Goal: Task Accomplishment & Management: Manage account settings

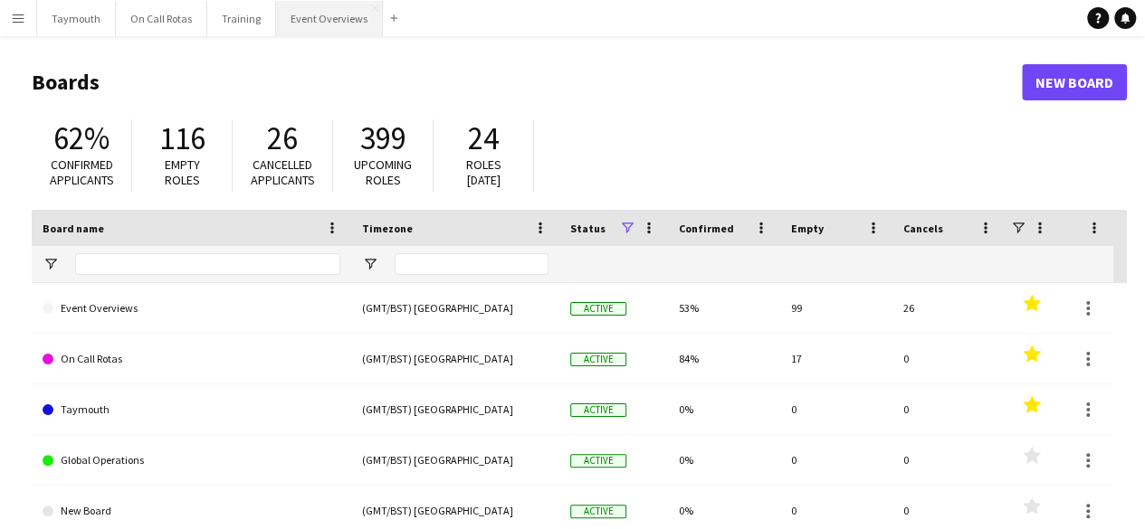
click at [325, 23] on button "Event Overviews Close" at bounding box center [329, 18] width 107 height 35
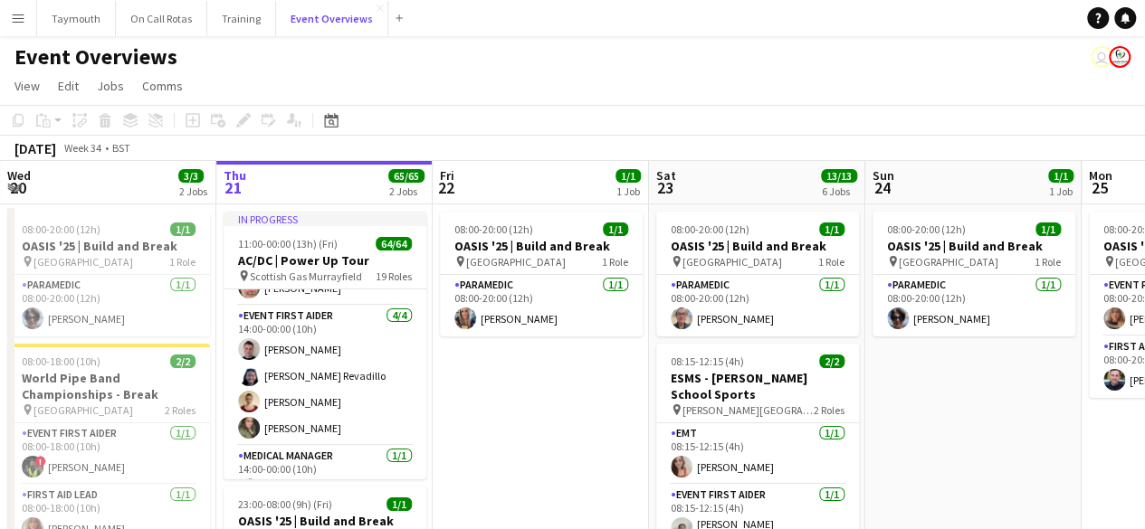
scroll to position [262, 0]
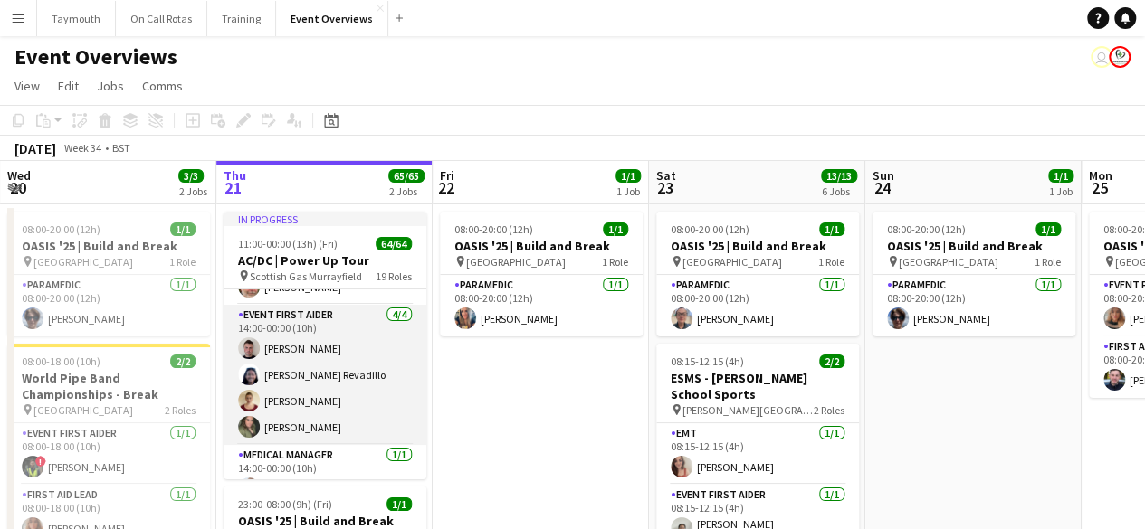
click at [329, 346] on app-card-role "Event First Aider [DATE] 14:00-00:00 (10h) [PERSON_NAME] [PERSON_NAME] Revadill…" at bounding box center [325, 375] width 203 height 140
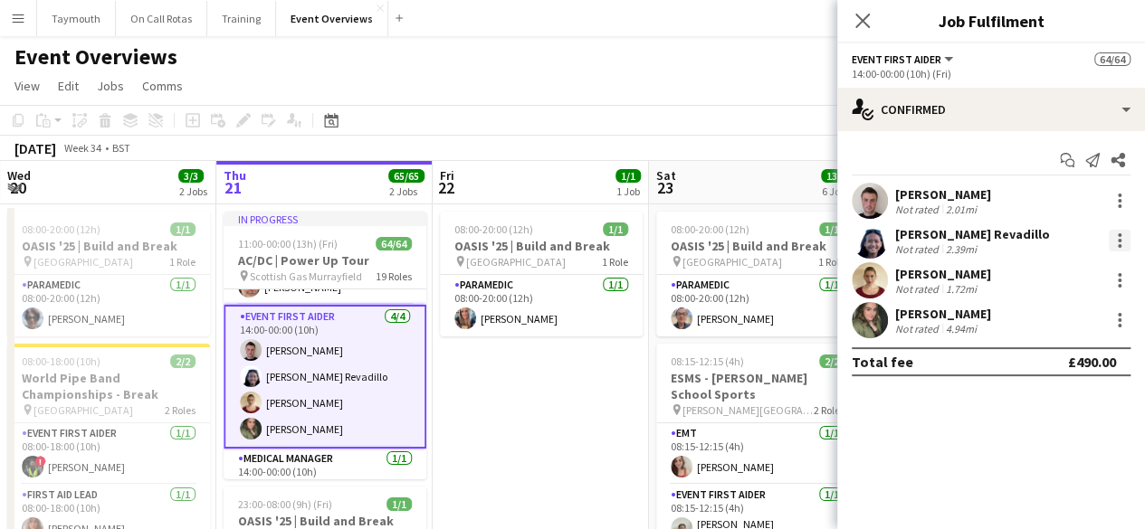
click at [1116, 244] on div at bounding box center [1120, 241] width 22 height 22
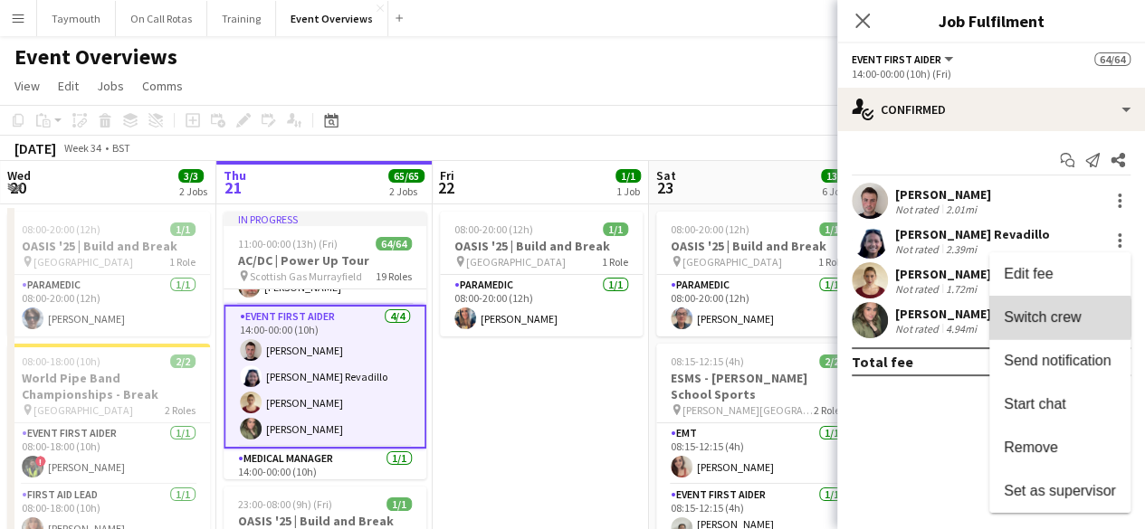
click at [1045, 318] on span "Switch crew" at bounding box center [1042, 317] width 77 height 15
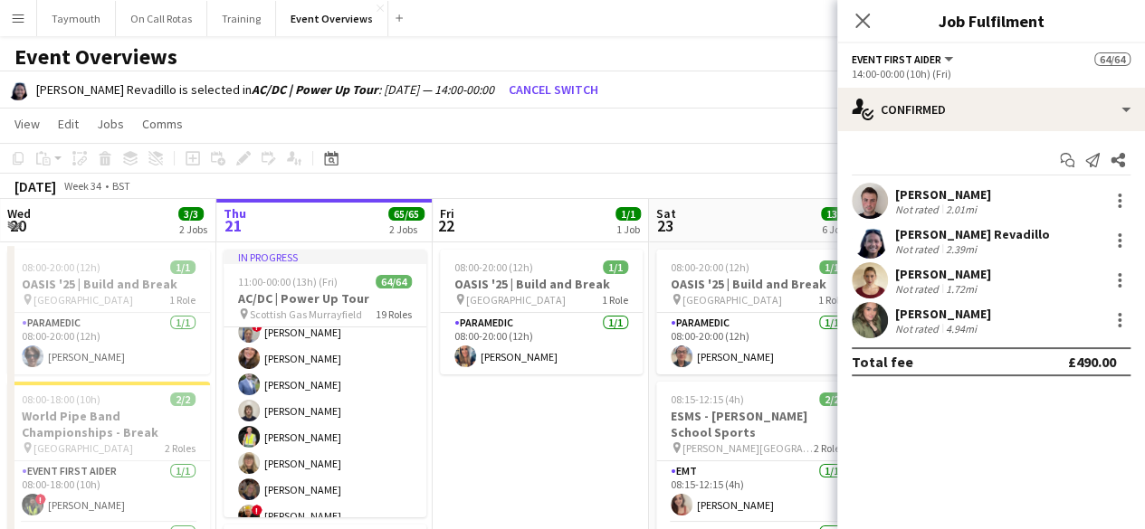
click at [392, 400] on app-card-role "Event First Aider 36/36 15:00-23:30 (8h30m) [PERSON_NAME] [PERSON_NAME] [PERSON…" at bounding box center [325, 493] width 203 height 986
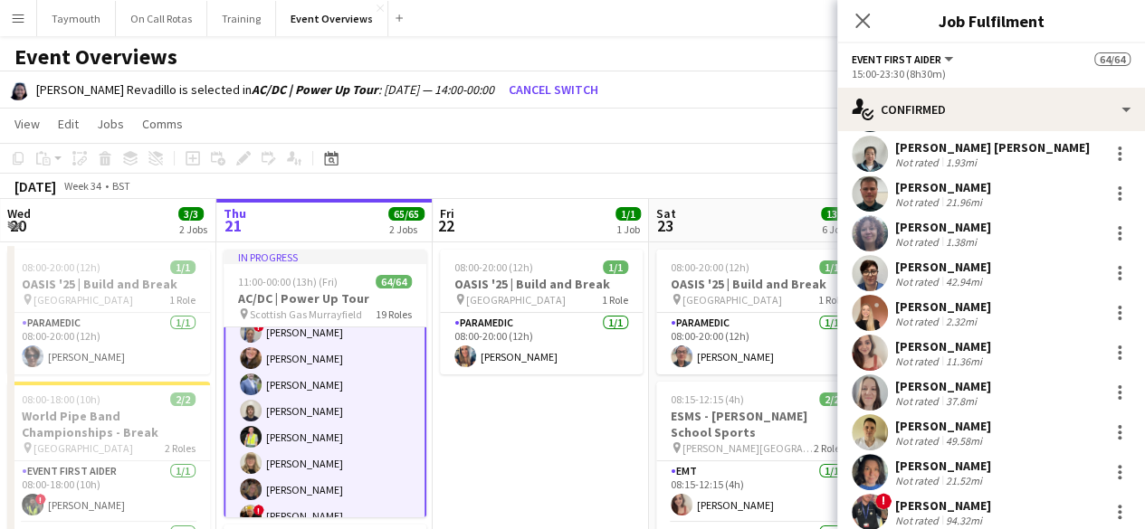
scroll to position [921, 0]
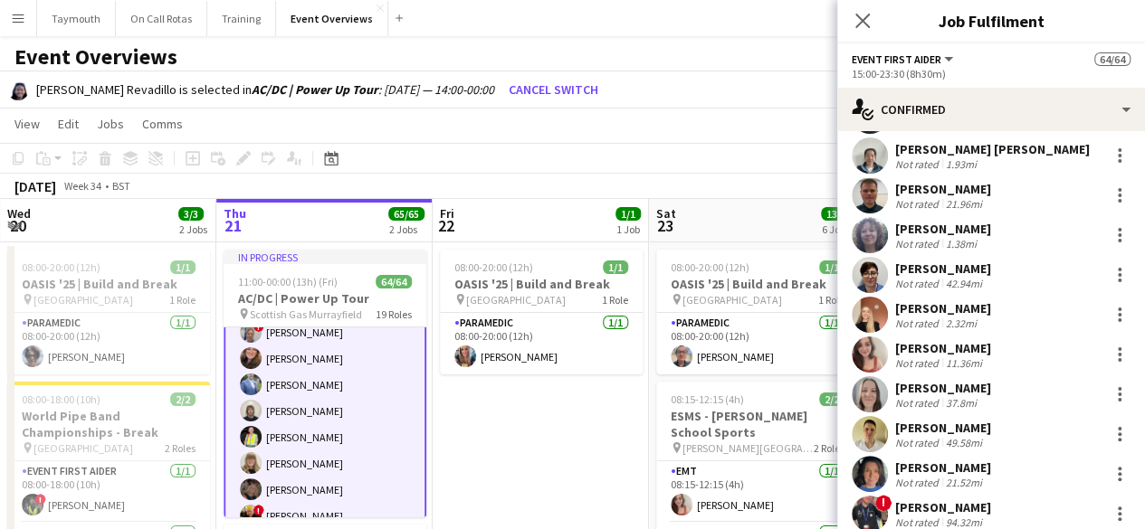
click at [1022, 372] on div "[PERSON_NAME] Not rated 11.36mi" at bounding box center [991, 355] width 308 height 36
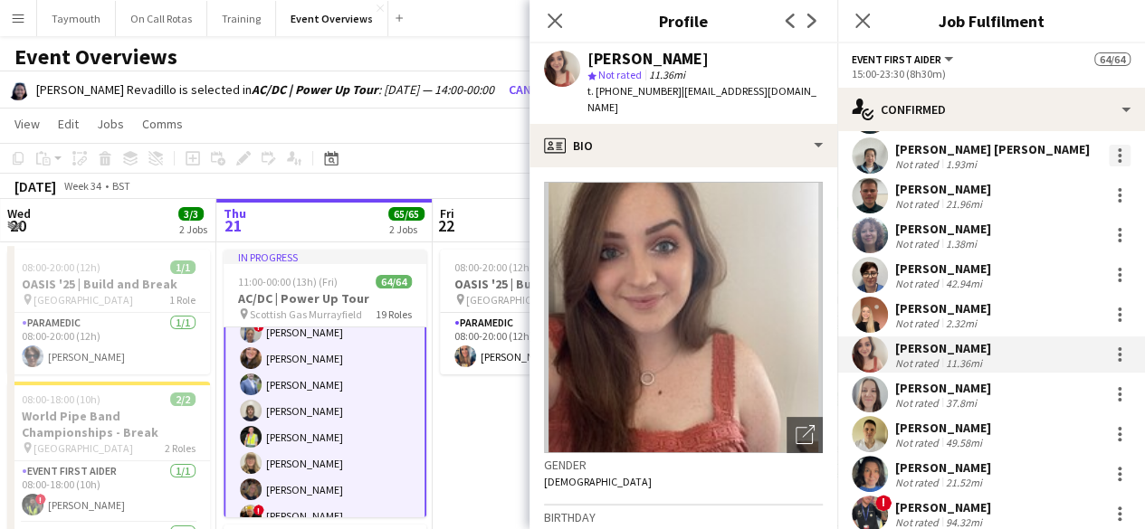
click at [1110, 158] on div at bounding box center [1120, 156] width 22 height 22
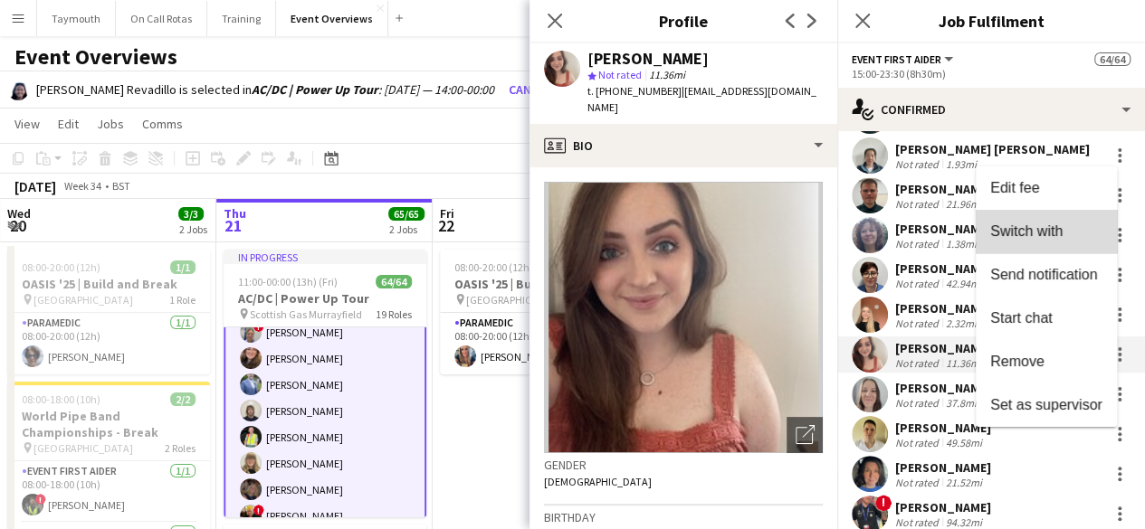
click at [1064, 236] on span "Switch with" at bounding box center [1046, 232] width 112 height 16
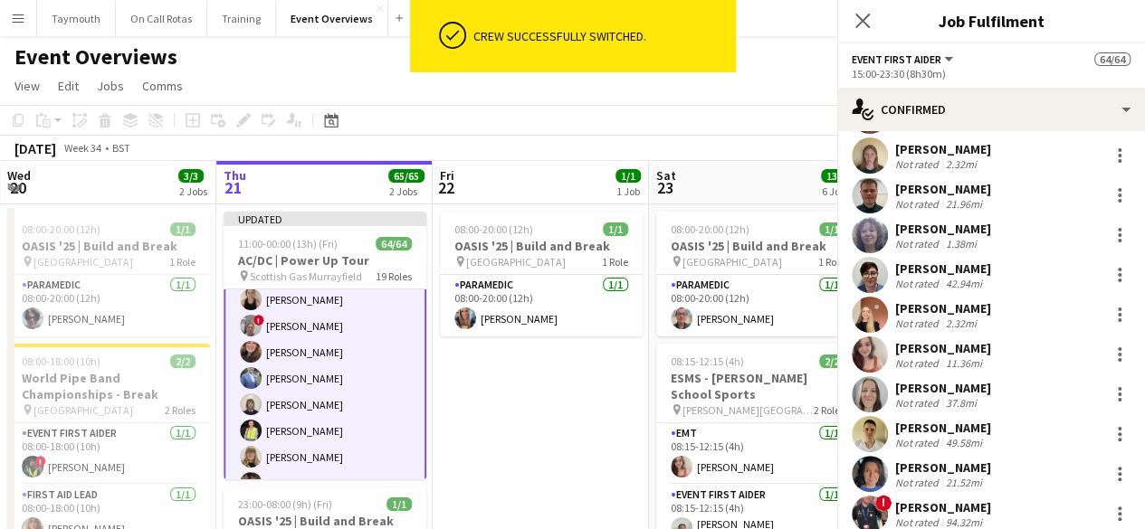
scroll to position [961, 0]
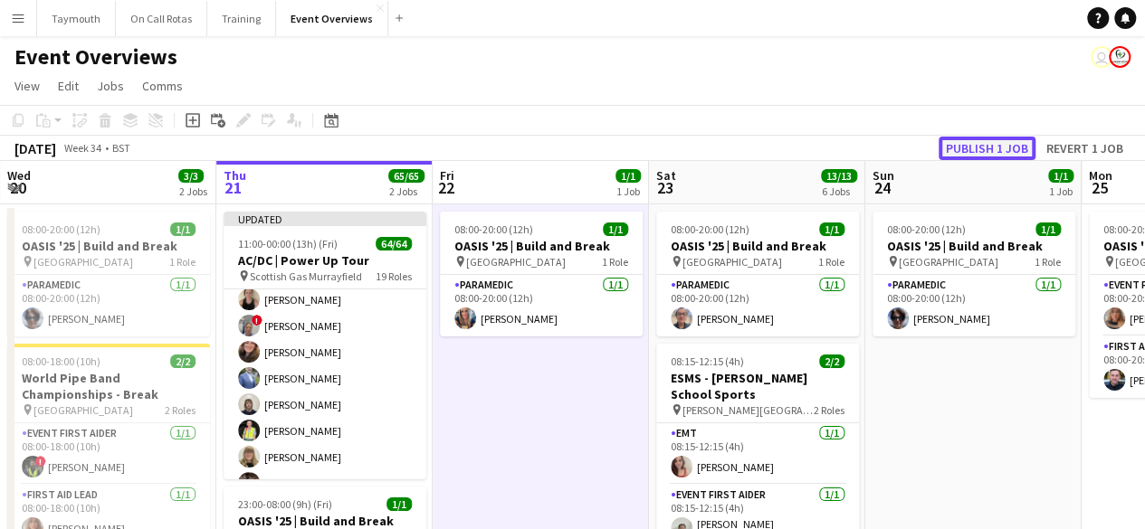
click at [977, 138] on button "Publish 1 job" at bounding box center [986, 149] width 97 height 24
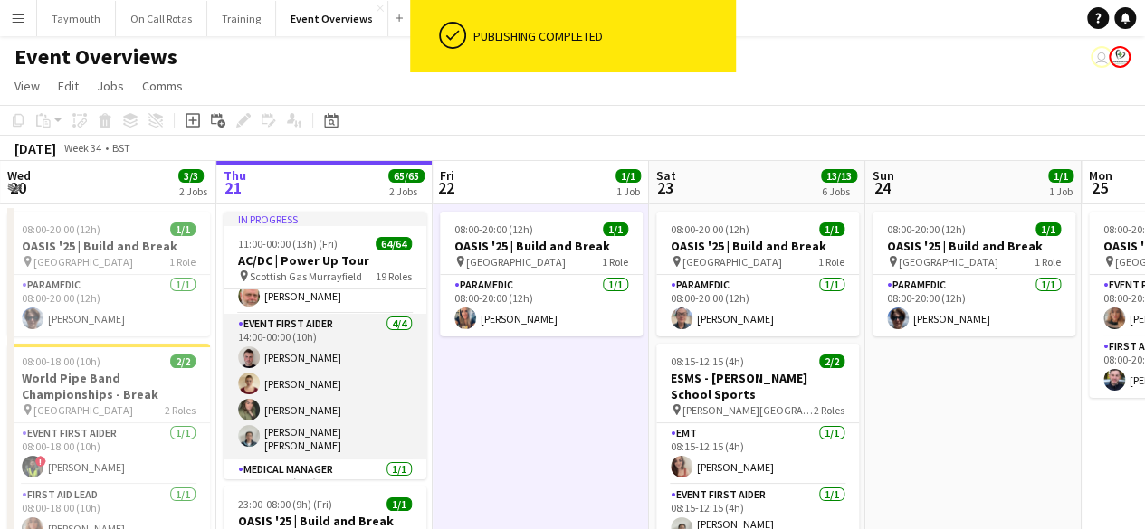
scroll to position [254, 0]
